Goal: Task Accomplishment & Management: Use online tool/utility

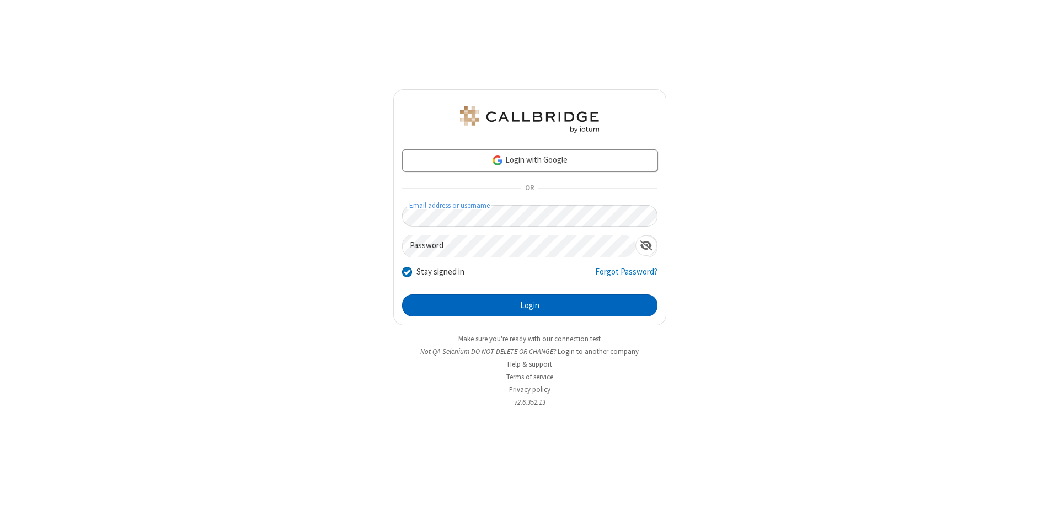
click at [529, 305] on button "Login" at bounding box center [529, 305] width 255 height 22
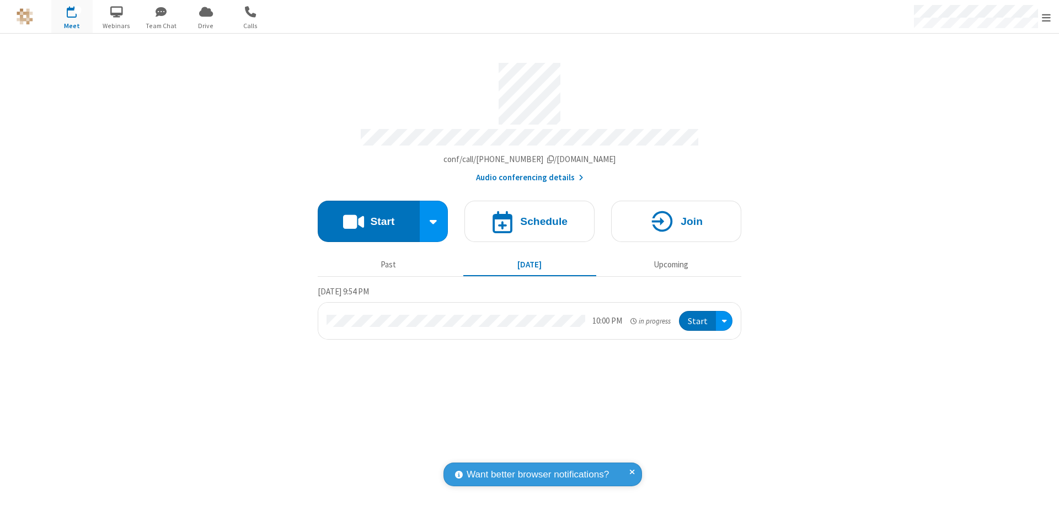
click at [1046, 17] on span "Open menu" at bounding box center [1045, 17] width 9 height 11
click at [206, 25] on span "Drive" at bounding box center [205, 26] width 41 height 10
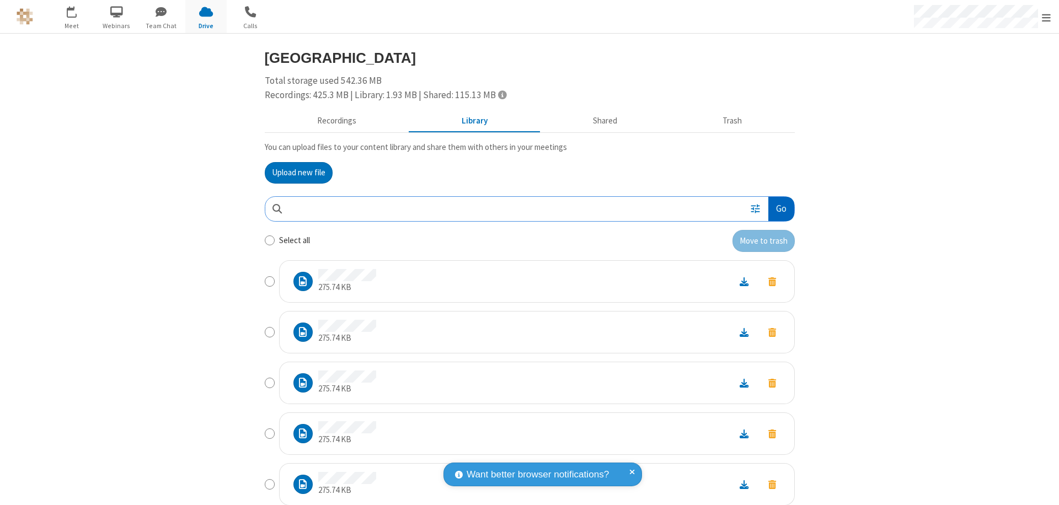
click at [776, 208] on button "Go" at bounding box center [780, 209] width 25 height 25
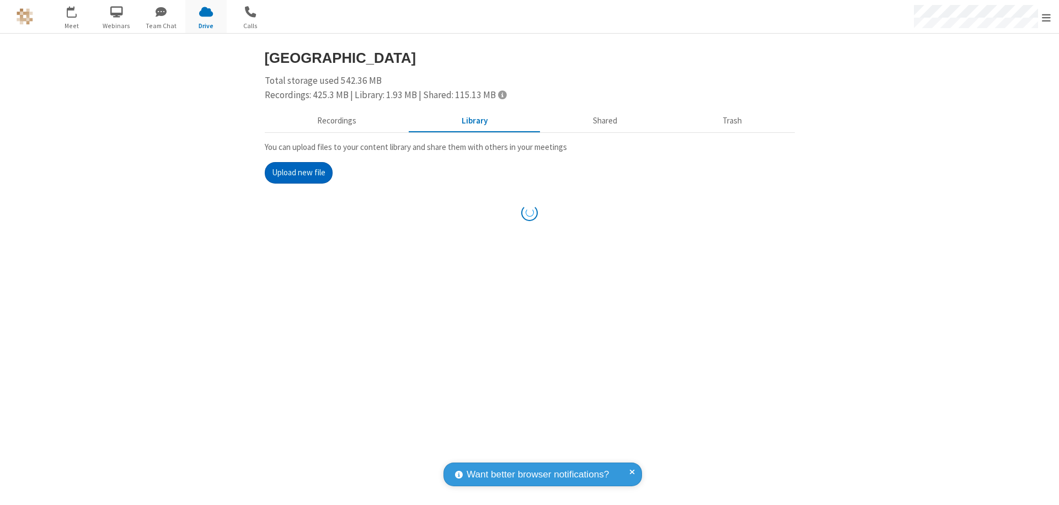
click at [294, 173] on button "Upload new file" at bounding box center [299, 173] width 68 height 22
